Goal: Information Seeking & Learning: Check status

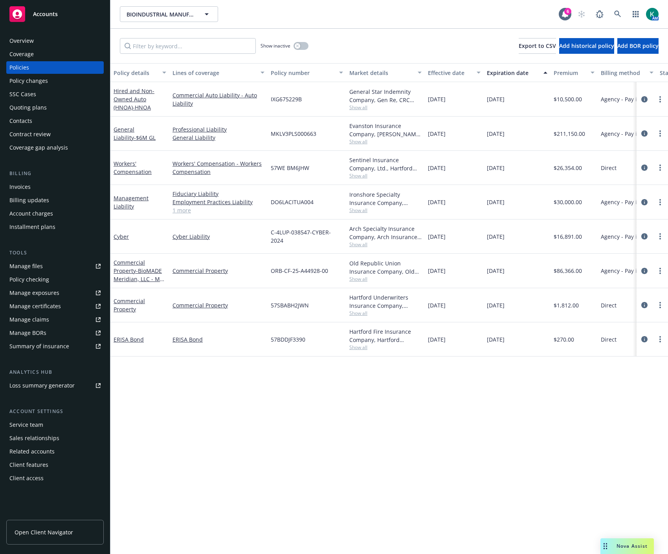
click at [356, 21] on div "BIOINDUSTRIAL MANUFACTURING AND DESIGN ECOSYSTEM BIOINDUSTRIAL MANUFACTURING AN…" at bounding box center [339, 14] width 439 height 16
click at [617, 13] on icon at bounding box center [617, 14] width 7 height 7
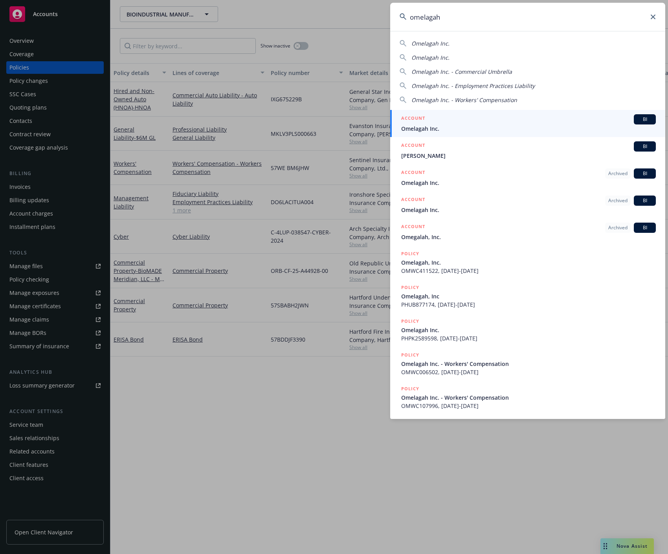
type input "omelagah"
click at [517, 123] on div "ACCOUNT BI" at bounding box center [528, 119] width 255 height 10
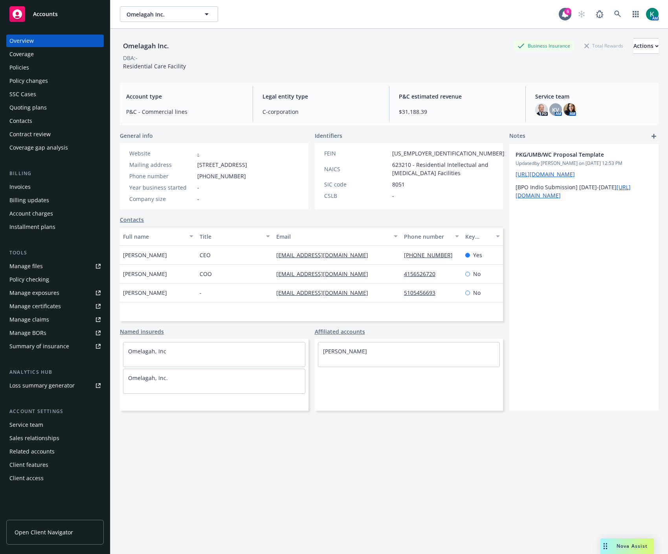
click at [9, 63] on link "Policies" at bounding box center [54, 67] width 97 height 13
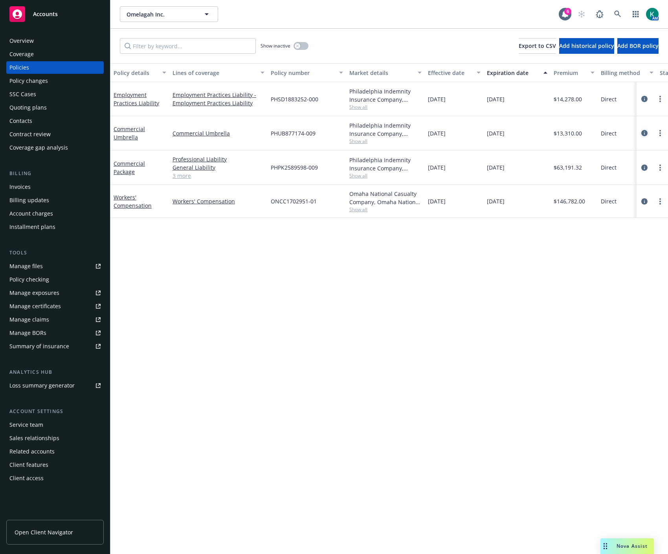
click at [642, 133] on icon "circleInformation" at bounding box center [644, 133] width 6 height 6
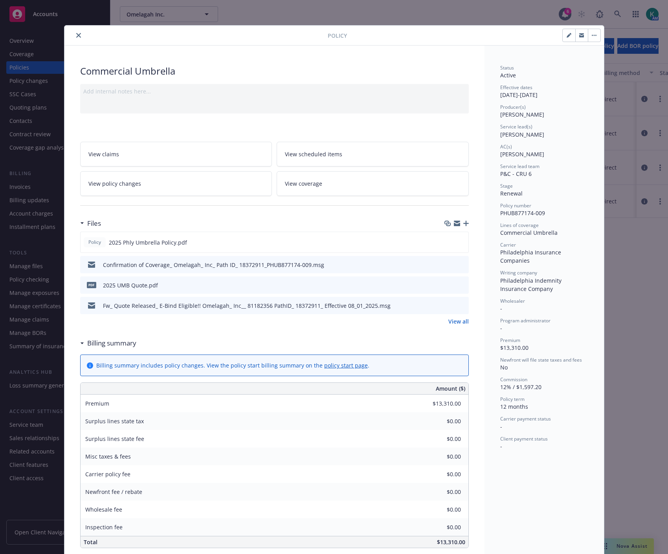
drag, startPoint x: 458, startPoint y: 240, endPoint x: 390, endPoint y: 295, distance: 87.3
click at [458, 240] on icon "preview file" at bounding box center [460, 242] width 7 height 6
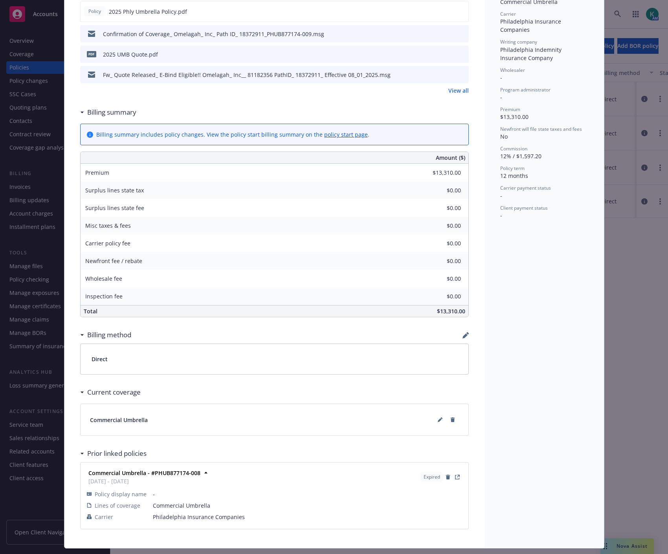
scroll to position [251, 0]
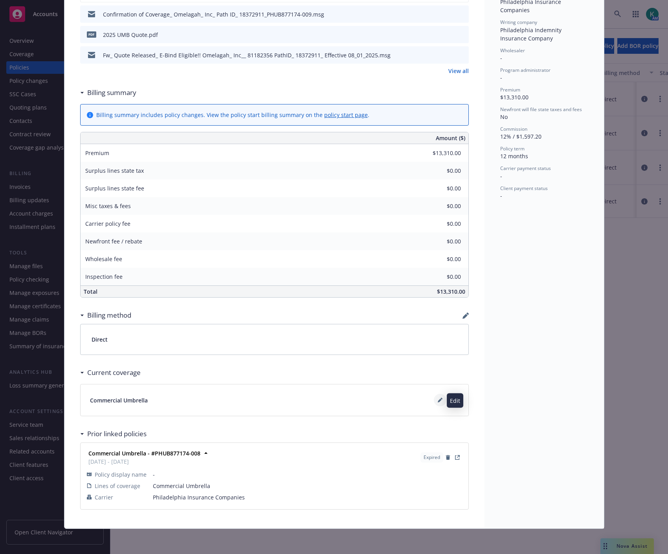
click at [435, 396] on button at bounding box center [440, 400] width 13 height 13
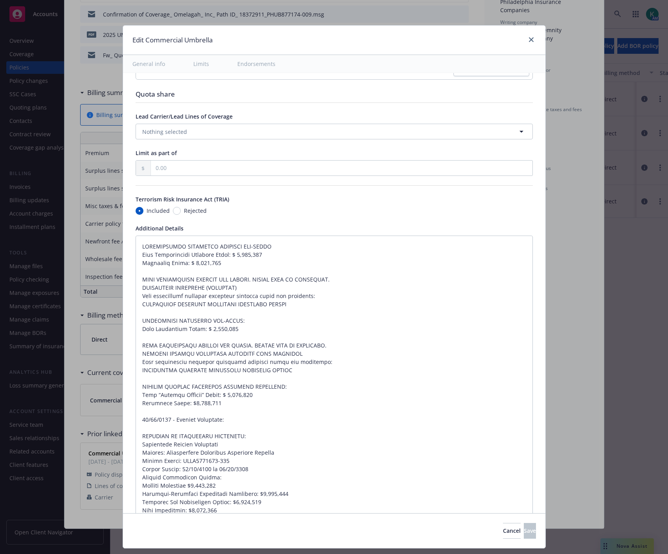
scroll to position [524, 0]
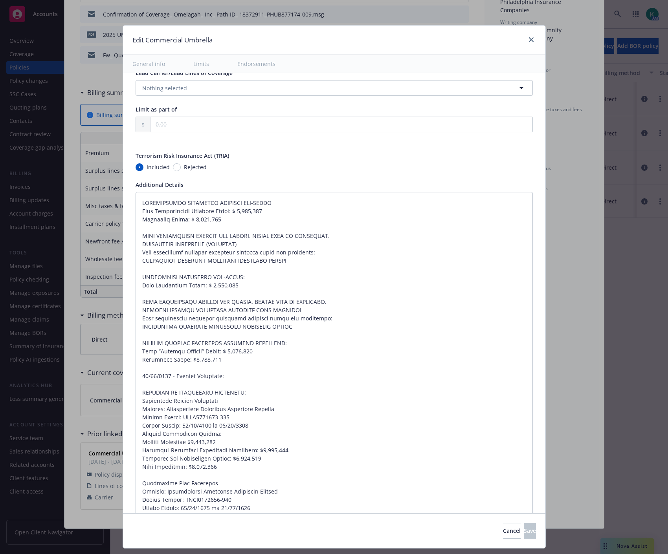
type textarea "x"
click at [529, 38] on icon "close" at bounding box center [531, 39] width 5 height 5
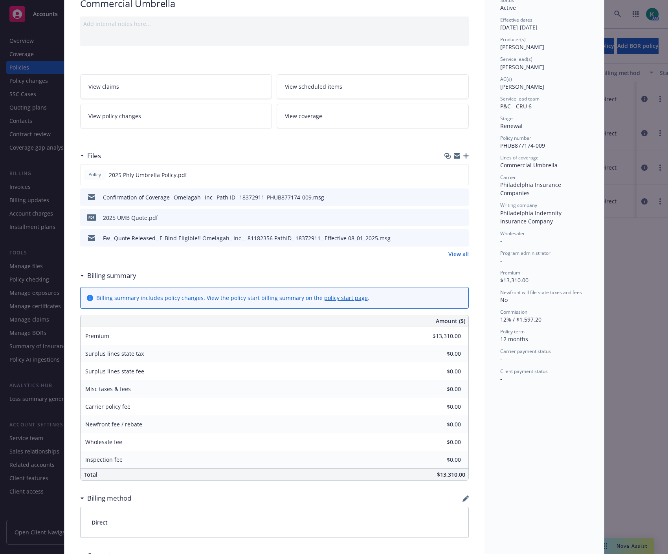
scroll to position [0, 0]
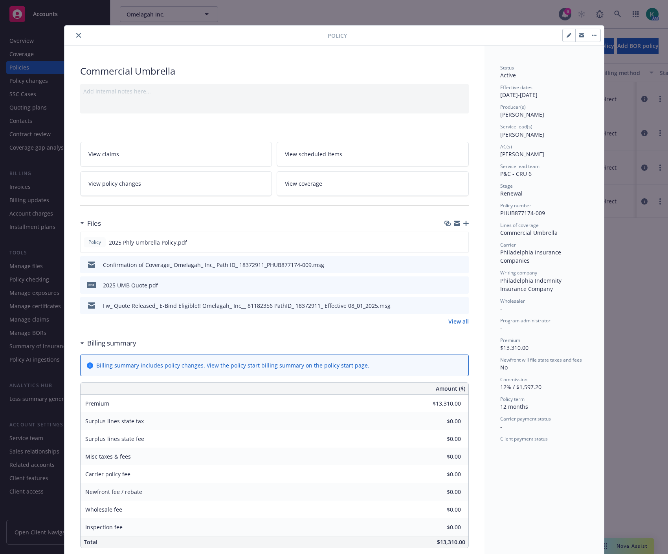
click at [77, 37] on icon "close" at bounding box center [78, 35] width 5 height 5
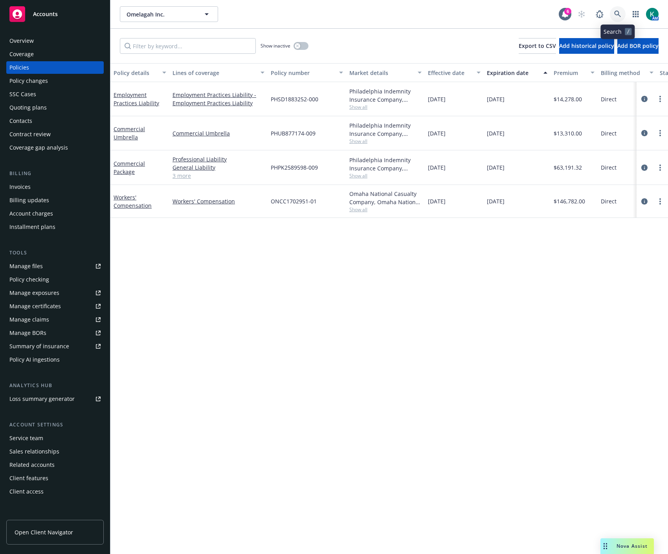
click at [615, 14] on icon at bounding box center [617, 14] width 7 height 7
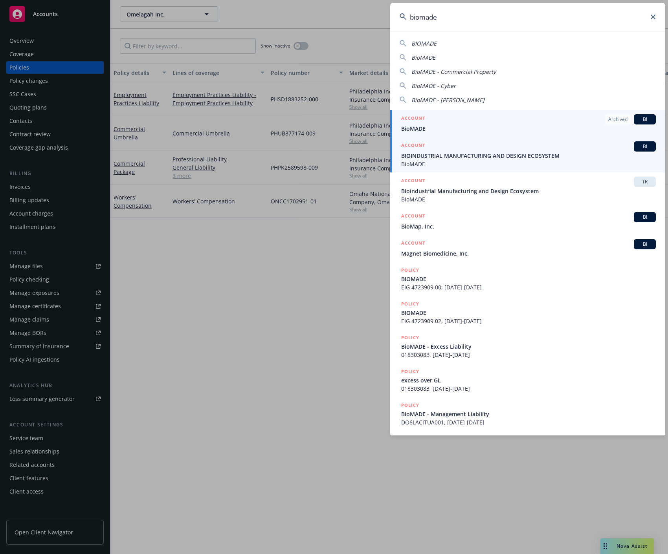
type input "biomade"
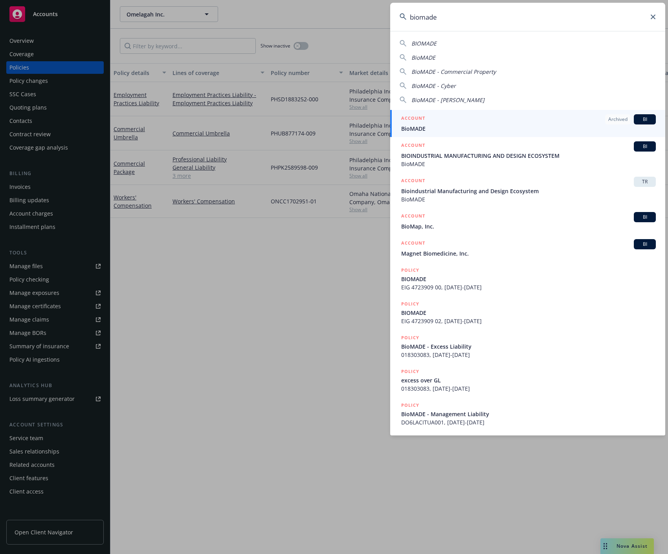
click at [457, 154] on span "BIOINDUSTRIAL MANUFACTURING AND DESIGN ECOSYSTEM" at bounding box center [528, 156] width 255 height 8
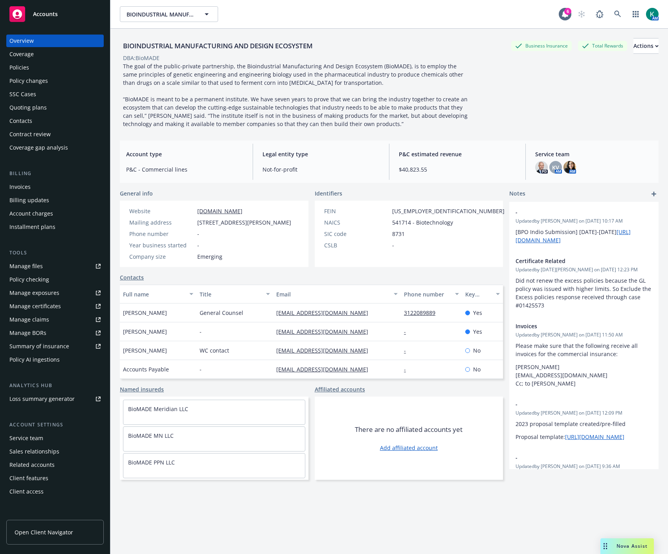
click at [50, 68] on div "Policies" at bounding box center [54, 67] width 91 height 13
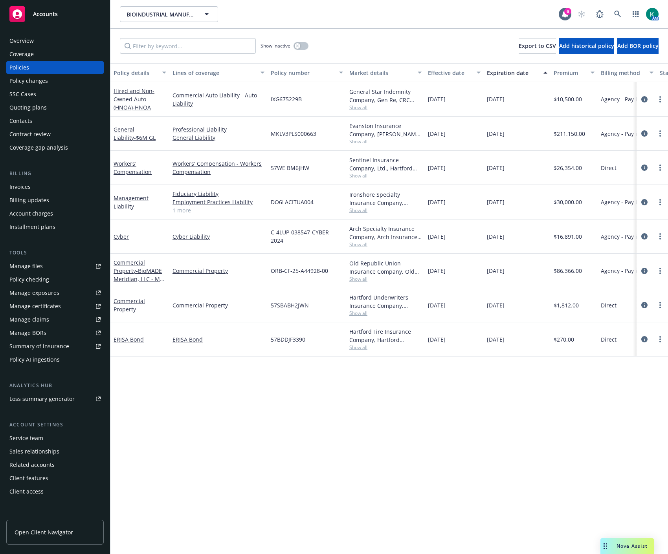
click at [362, 472] on div "Policy details Lines of coverage Policy number Market details Effective date Ex…" at bounding box center [389, 308] width 558 height 491
click at [460, 385] on div "Policy details Lines of coverage Policy number Market details Effective date Ex…" at bounding box center [389, 308] width 558 height 491
drag, startPoint x: 397, startPoint y: 475, endPoint x: 402, endPoint y: 139, distance: 335.2
click at [398, 475] on div "Policy details Lines of coverage Policy number Market details Effective date Ex…" at bounding box center [389, 308] width 558 height 491
